Goal: Task Accomplishment & Management: Complete application form

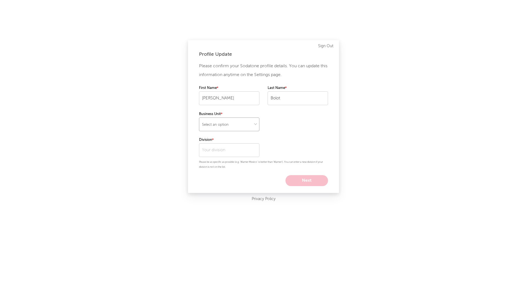
click at [240, 126] on select "Select an option" at bounding box center [229, 124] width 60 height 14
select select "recorded_music"
click at [199, 117] on select "Select an option" at bounding box center [229, 124] width 60 height 14
click at [244, 154] on input "text" at bounding box center [229, 150] width 60 height 14
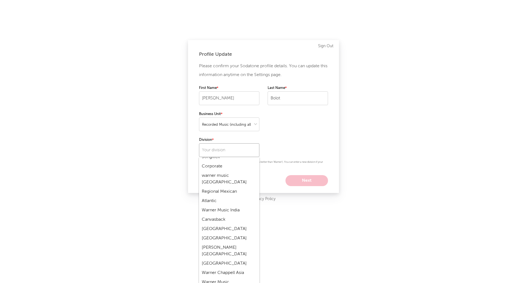
scroll to position [195, 0]
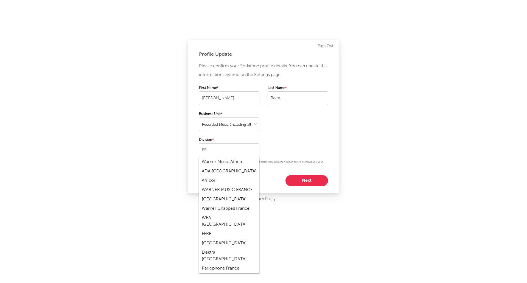
click at [222, 191] on div "WARNER MUSIC FRANCE" at bounding box center [229, 189] width 60 height 9
type input "WARNER MUSIC FRANCE"
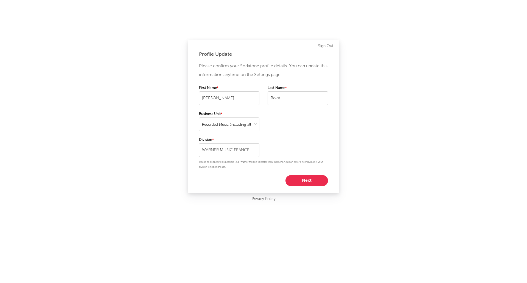
click at [314, 179] on button "Next" at bounding box center [306, 180] width 43 height 11
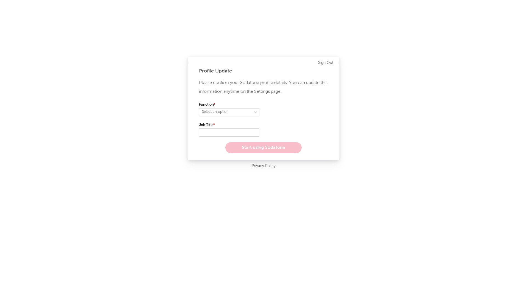
click at [241, 110] on select "Select an option" at bounding box center [229, 112] width 60 height 8
select select "other"
click at [199, 108] on select "Select an option" at bounding box center [229, 112] width 60 height 8
click at [222, 134] on input "text" at bounding box center [229, 132] width 60 height 8
type input "Contrôleur de gestion"
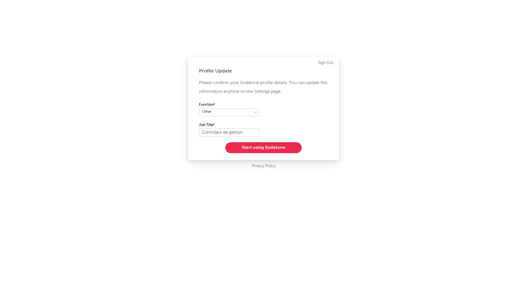
click at [241, 143] on button "Start using Sodatone" at bounding box center [263, 147] width 76 height 11
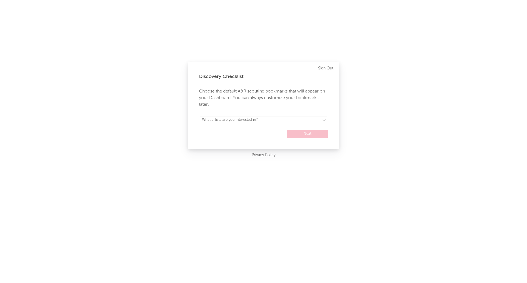
click at [298, 118] on select "What artists are you interested in? [GEOGRAPHIC_DATA] [GEOGRAPHIC_DATA] General…" at bounding box center [263, 120] width 129 height 8
select select "22"
click at [199, 116] on select "What artists are you interested in? [GEOGRAPHIC_DATA] [GEOGRAPHIC_DATA] General…" at bounding box center [263, 120] width 129 height 8
click at [321, 135] on button "Next" at bounding box center [307, 134] width 41 height 8
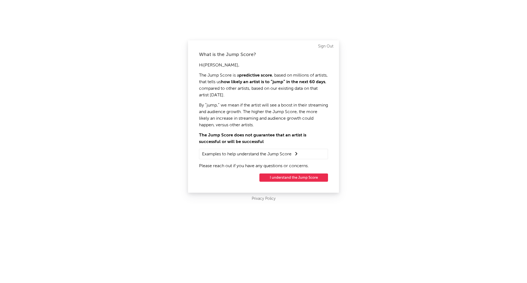
click at [282, 177] on button "I understand the Jump Score" at bounding box center [293, 177] width 69 height 8
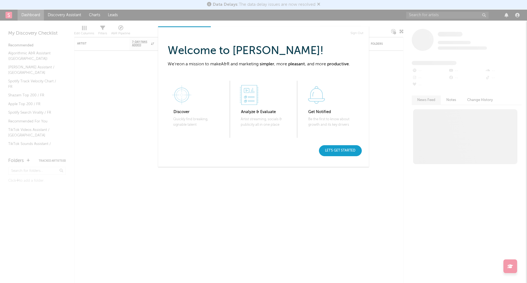
click at [348, 151] on div "Let's get started" at bounding box center [340, 150] width 43 height 11
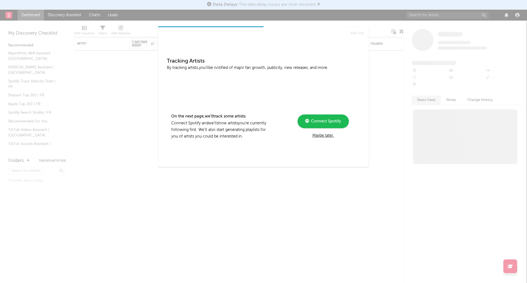
click at [330, 136] on div "Maybe later." at bounding box center [323, 135] width 74 height 7
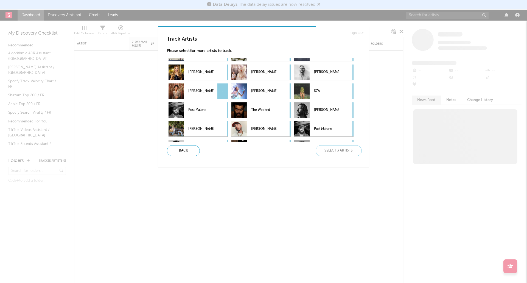
scroll to position [84, 0]
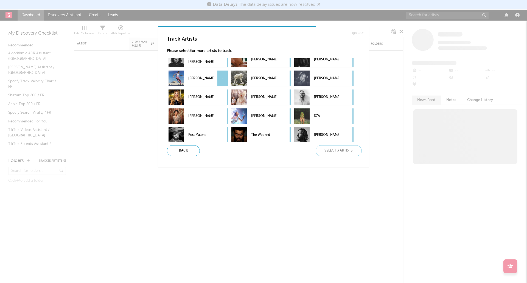
click at [198, 80] on p "[PERSON_NAME]" at bounding box center [200, 78] width 25 height 12
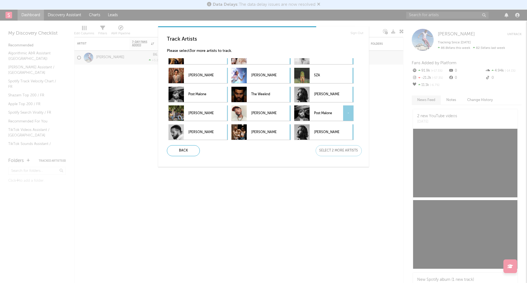
scroll to position [124, 0]
click at [257, 132] on p "[PERSON_NAME]" at bounding box center [263, 132] width 25 height 12
click at [253, 107] on div "[PERSON_NAME]" at bounding box center [263, 112] width 25 height 15
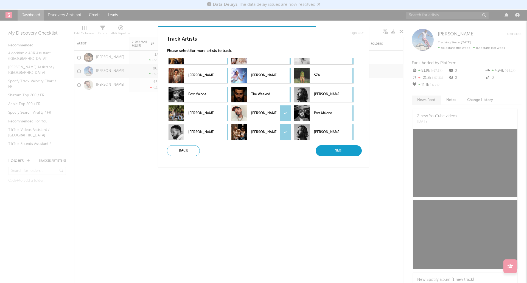
click at [328, 148] on div "Next" at bounding box center [338, 150] width 46 height 11
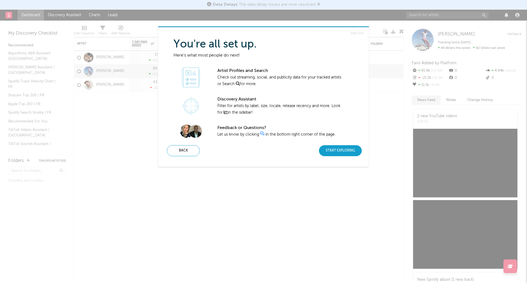
click at [338, 148] on div "Start Exploring" at bounding box center [340, 150] width 43 height 11
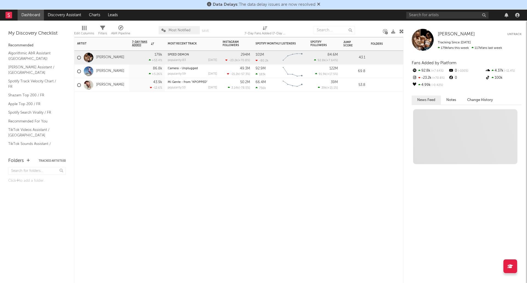
click at [378, 59] on div at bounding box center [395, 56] width 55 height 11
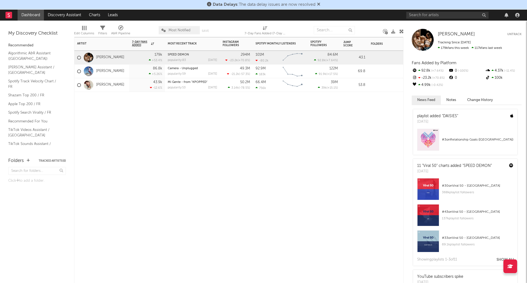
click at [247, 103] on div at bounding box center [236, 100] width 33 height 16
